Goal: Task Accomplishment & Management: Use online tool/utility

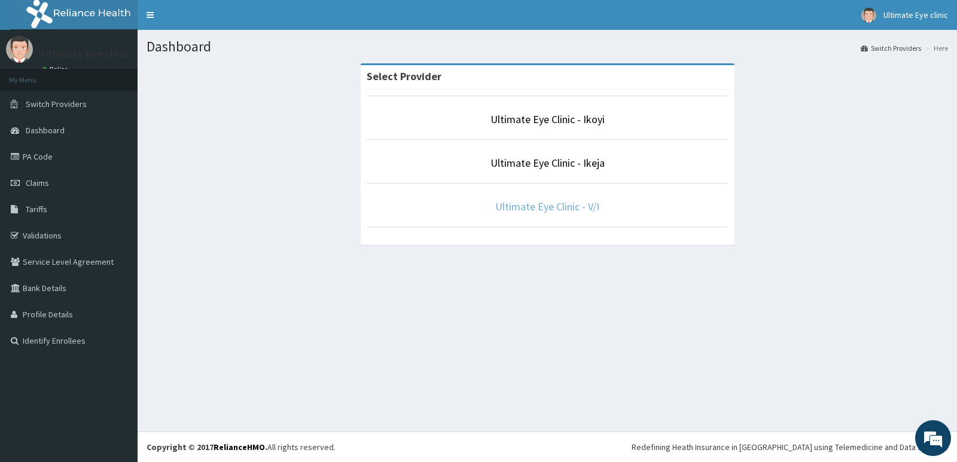
click at [561, 204] on link "Ultimate Eye Clinic - V/I" at bounding box center [547, 207] width 104 height 14
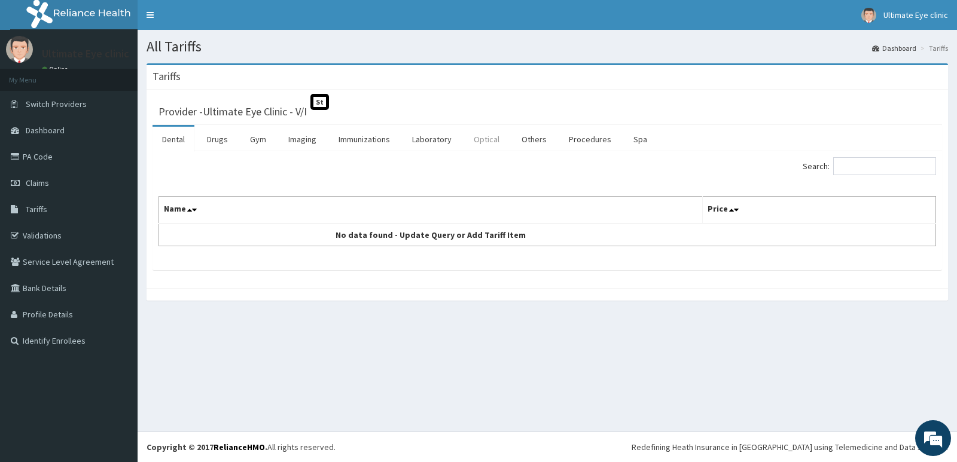
click at [491, 138] on link "Optical" at bounding box center [486, 139] width 45 height 25
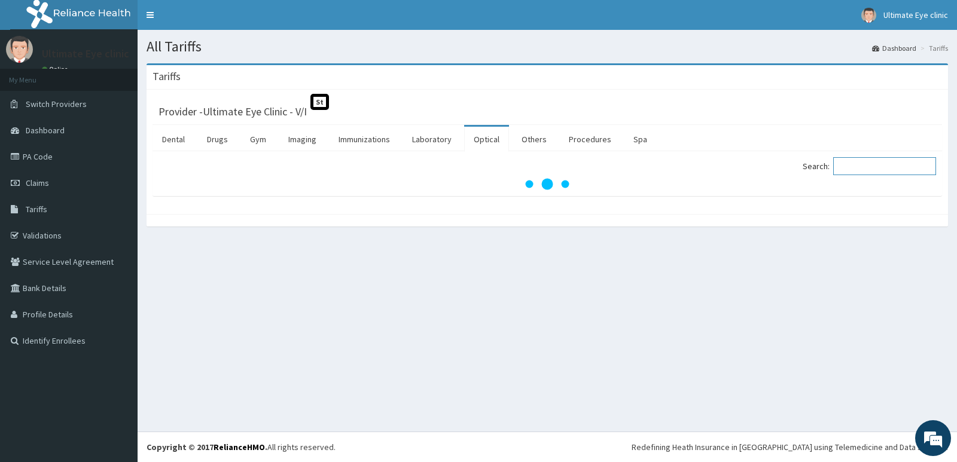
click at [883, 165] on input "Search:" at bounding box center [884, 166] width 103 height 18
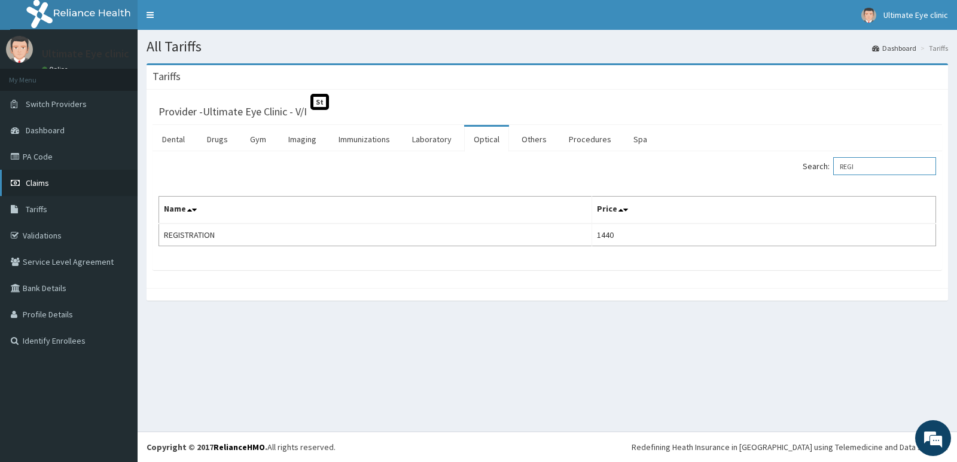
type input "REGI"
click at [36, 181] on span "Claims" at bounding box center [37, 183] width 23 height 11
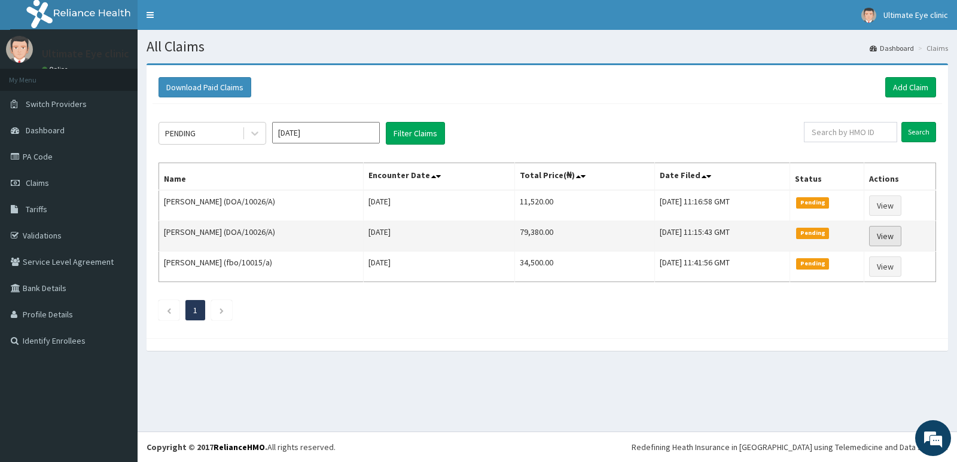
click at [892, 237] on link "View" at bounding box center [885, 236] width 32 height 20
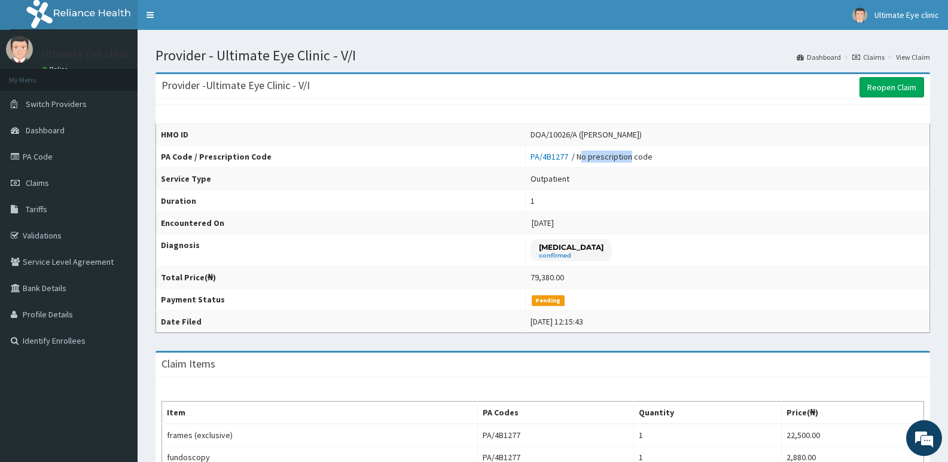
drag, startPoint x: 621, startPoint y: 154, endPoint x: 569, endPoint y: 160, distance: 52.4
click at [569, 160] on div "PA/4B1277 / No prescription code" at bounding box center [591, 157] width 122 height 12
click at [585, 150] on td "PA/4B1277 / No prescription code" at bounding box center [727, 157] width 404 height 22
drag, startPoint x: 578, startPoint y: 155, endPoint x: 619, endPoint y: 160, distance: 41.5
click at [619, 160] on div "PA/4B1277 / No prescription code" at bounding box center [591, 157] width 122 height 12
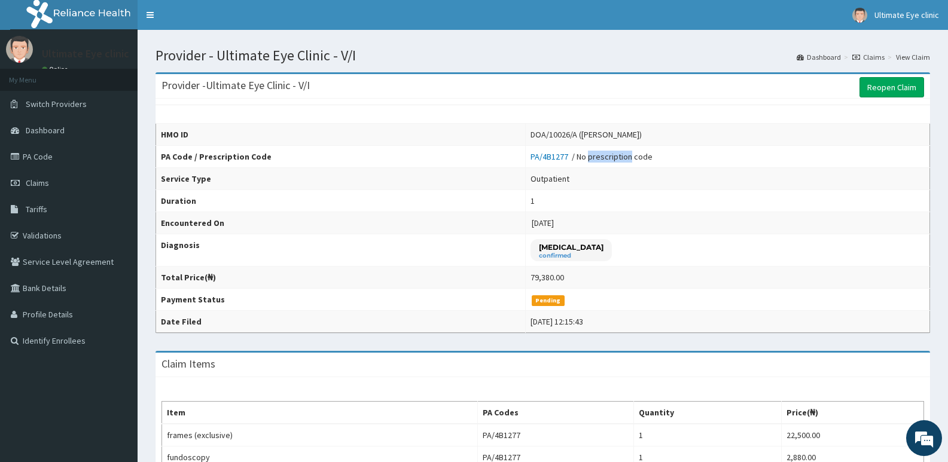
click at [619, 160] on div "PA/4B1277 / No prescription code" at bounding box center [591, 157] width 122 height 12
click at [621, 154] on div "PA/4B1277 / No prescription code" at bounding box center [591, 157] width 122 height 12
click at [41, 235] on link "Validations" at bounding box center [69, 235] width 138 height 26
